Goal: Task Accomplishment & Management: Manage account settings

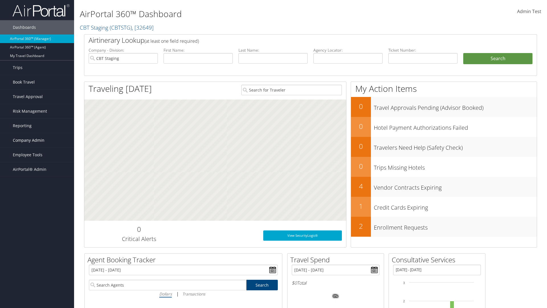
click at [37, 140] on span "Company Admin" at bounding box center [29, 140] width 32 height 14
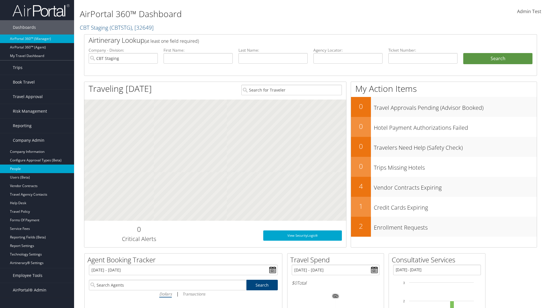
click at [37, 169] on link "People" at bounding box center [37, 168] width 74 height 9
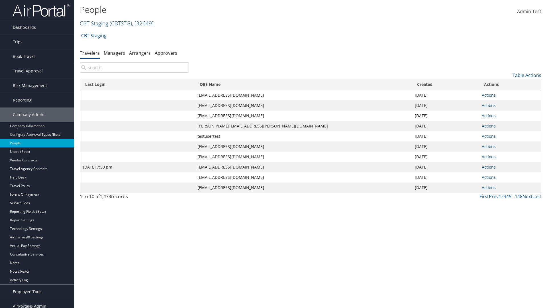
click at [134, 68] on input "search" at bounding box center [134, 67] width 109 height 10
